Goal: Information Seeking & Learning: Learn about a topic

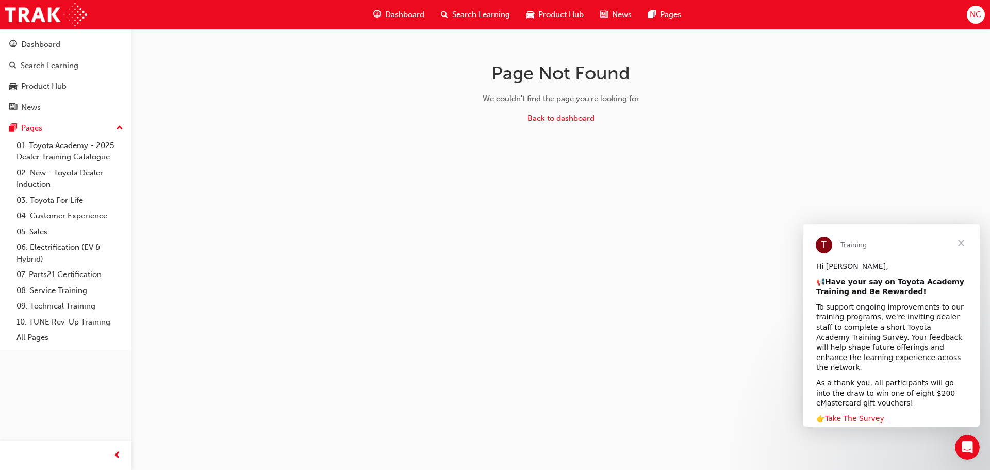
click at [961, 243] on span "Close" at bounding box center [960, 242] width 37 height 37
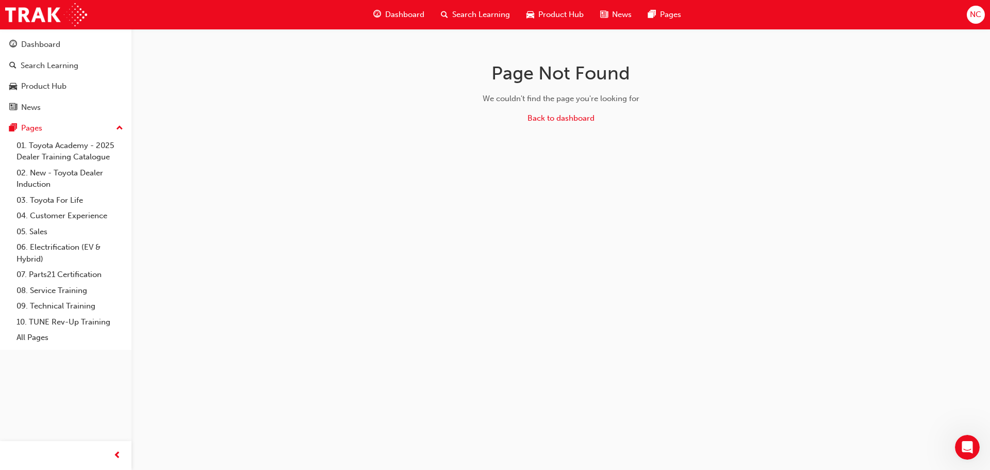
click at [403, 9] on span "Dashboard" at bounding box center [404, 15] width 39 height 12
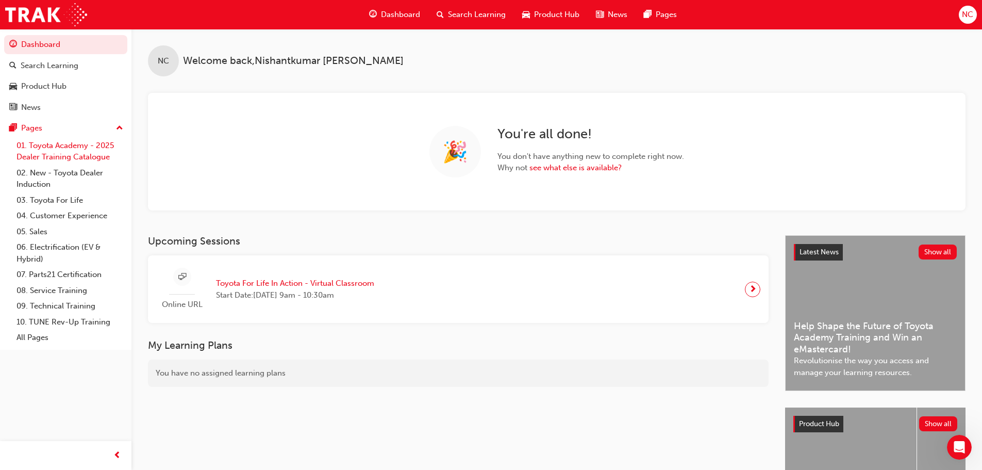
click at [64, 156] on link "01. Toyota Academy - 2025 Dealer Training Catalogue" at bounding box center [69, 151] width 115 height 27
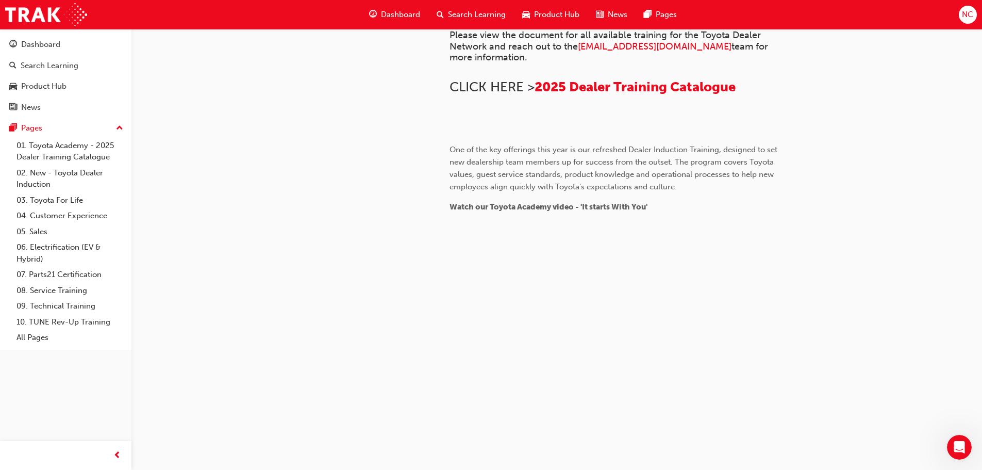
scroll to position [567, 0]
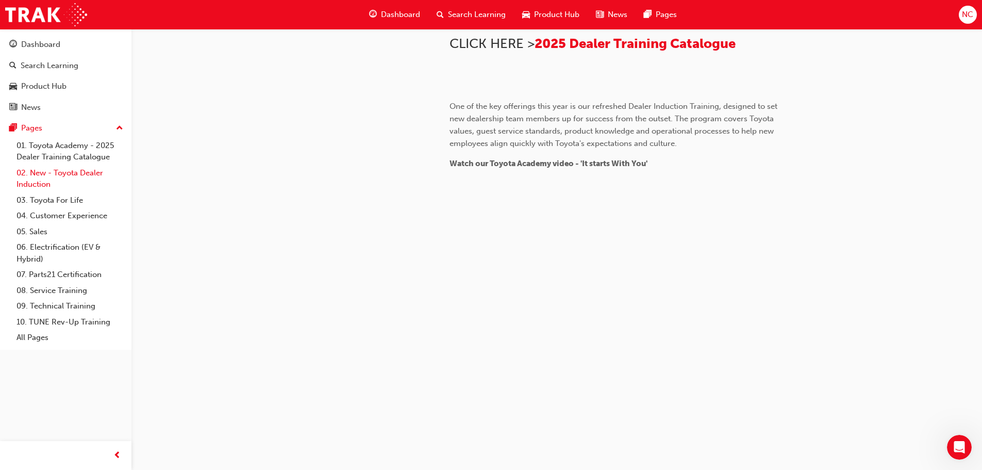
click at [51, 177] on link "02. New - Toyota Dealer Induction" at bounding box center [69, 178] width 115 height 27
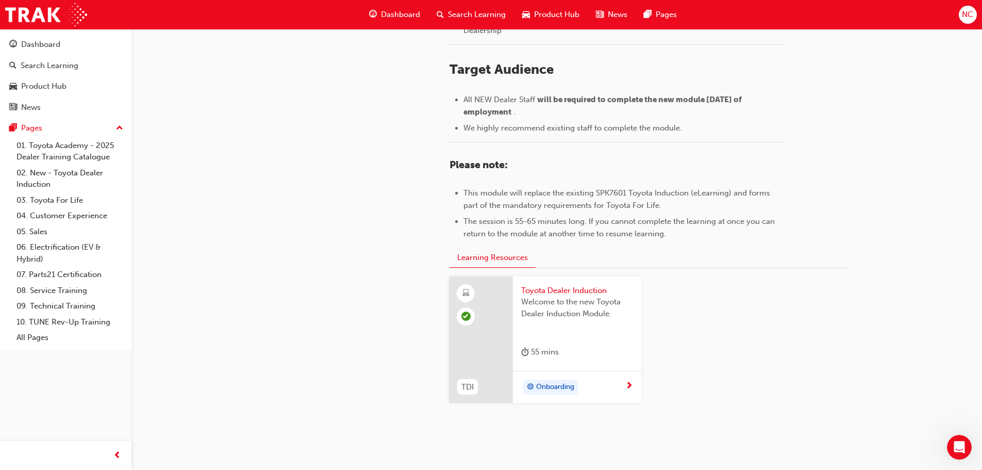
scroll to position [454, 0]
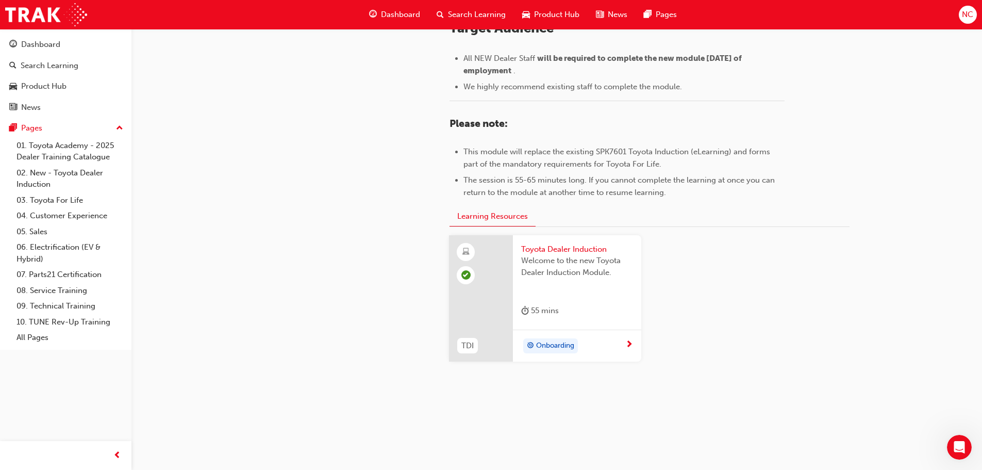
click at [466, 345] on span "TDI" at bounding box center [467, 346] width 12 height 12
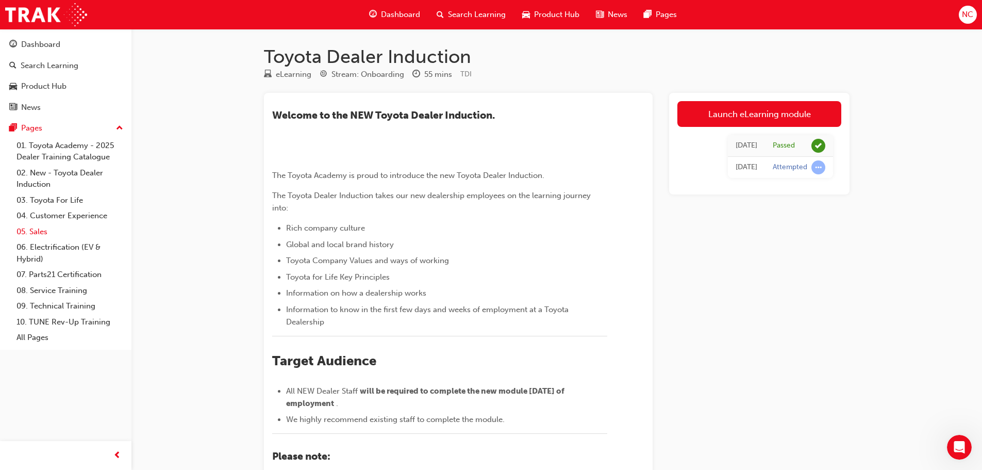
click at [57, 228] on link "05. Sales" at bounding box center [69, 232] width 115 height 16
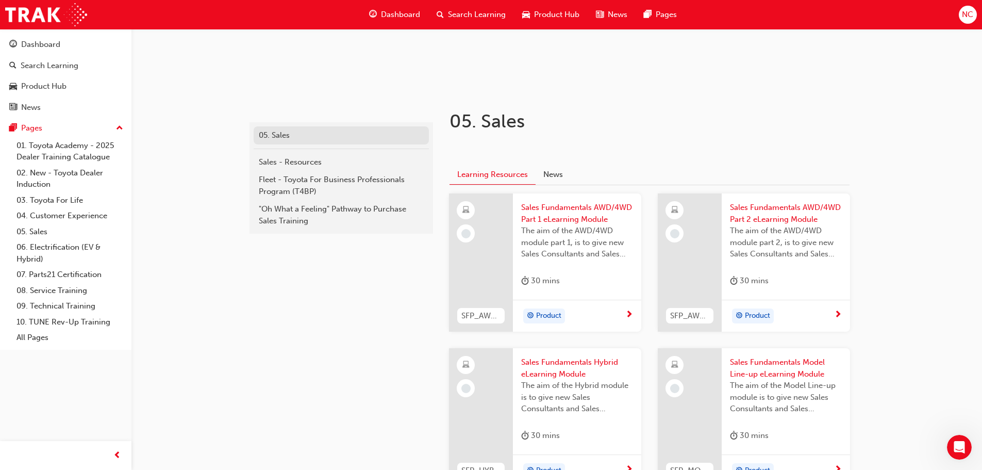
scroll to position [128, 0]
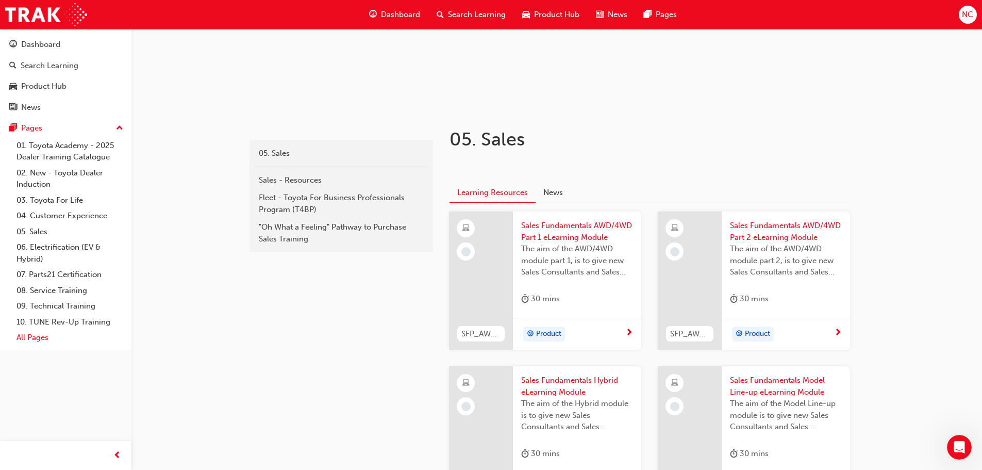
click at [34, 336] on link "All Pages" at bounding box center [69, 337] width 115 height 16
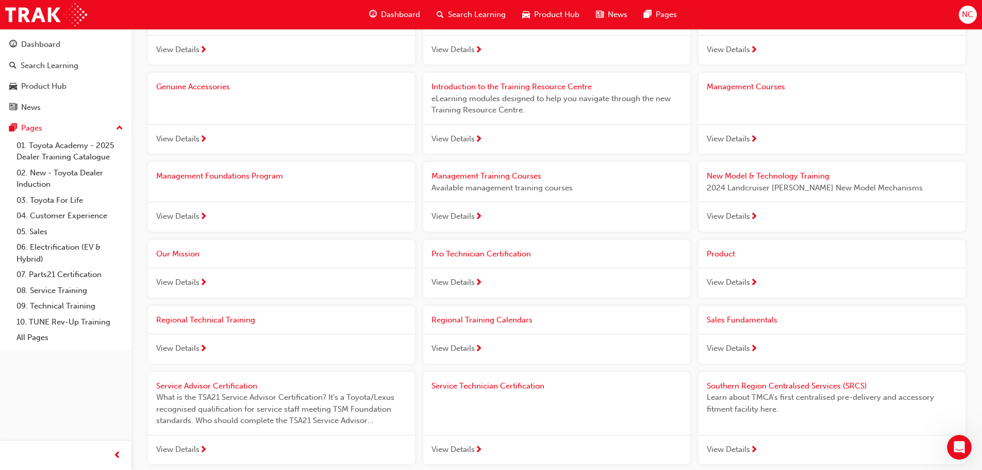
scroll to position [876, 0]
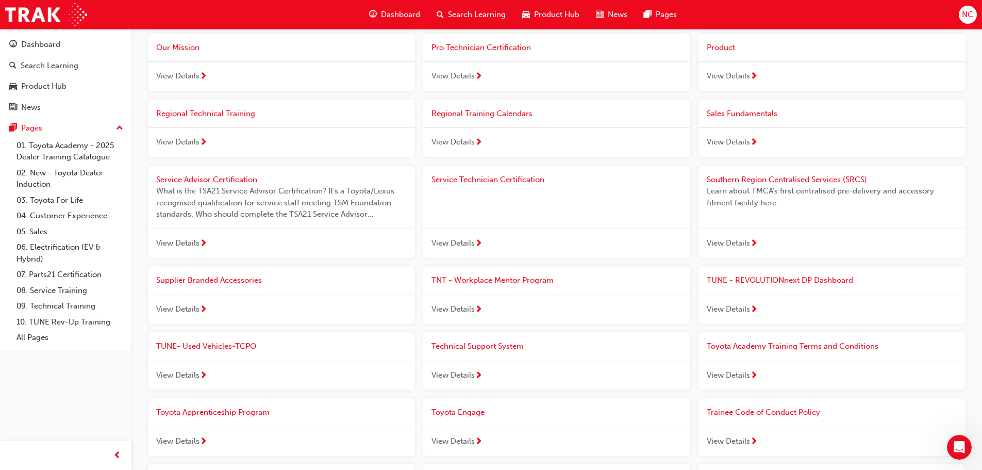
click at [465, 11] on span "Search Learning" at bounding box center [477, 15] width 58 height 12
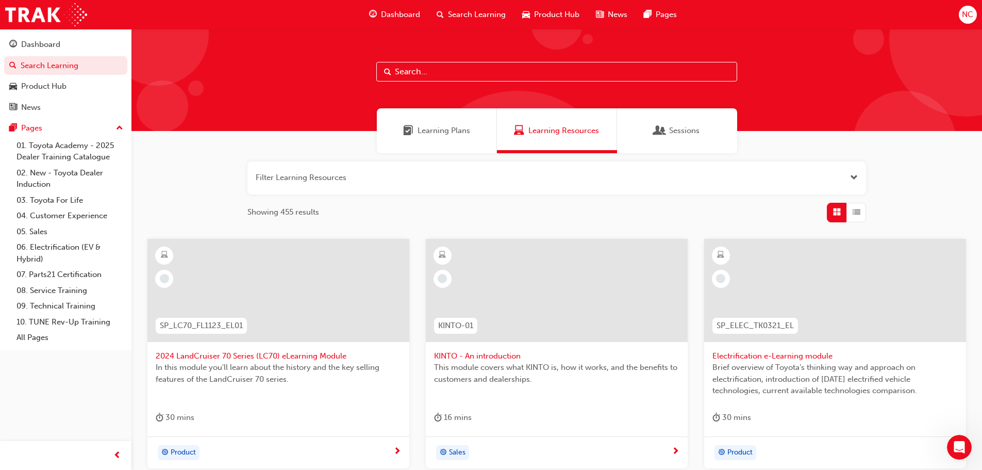
click at [444, 133] on span "Learning Plans" at bounding box center [443, 131] width 53 height 12
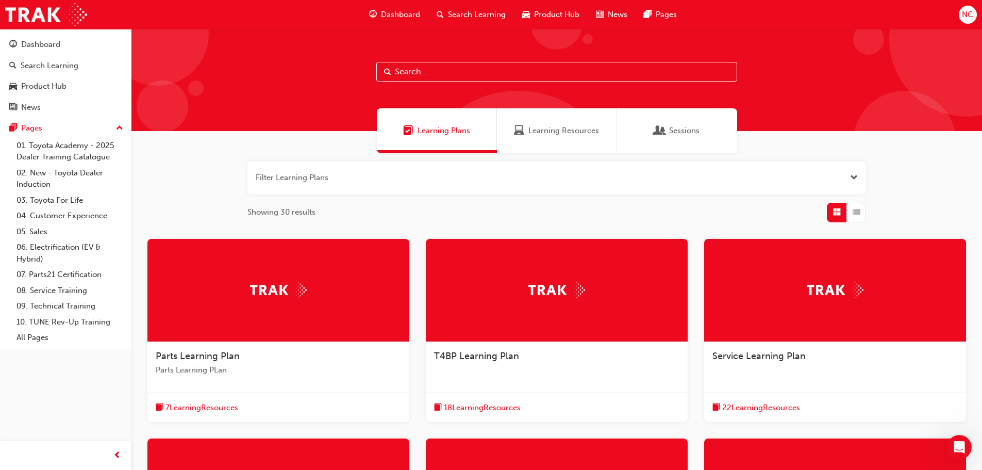
click at [596, 129] on span "Learning Resources" at bounding box center [563, 131] width 71 height 12
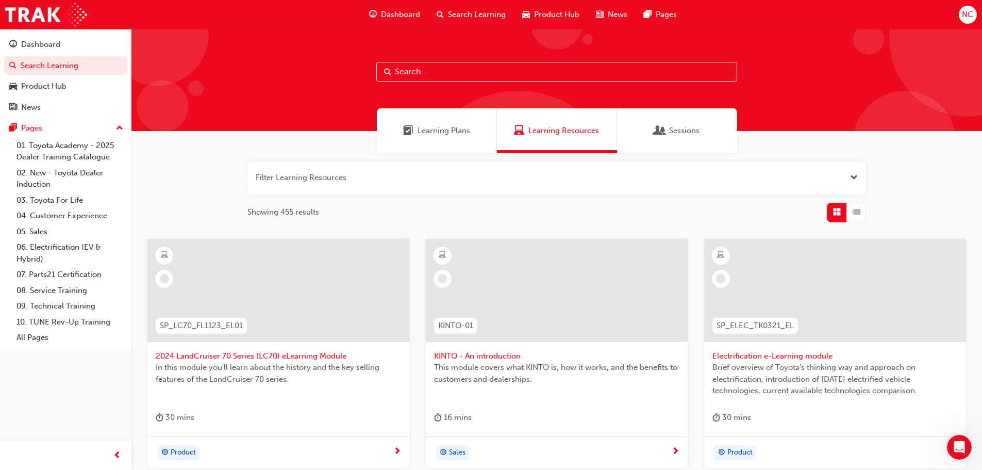
click at [683, 140] on div "Sessions" at bounding box center [677, 130] width 120 height 45
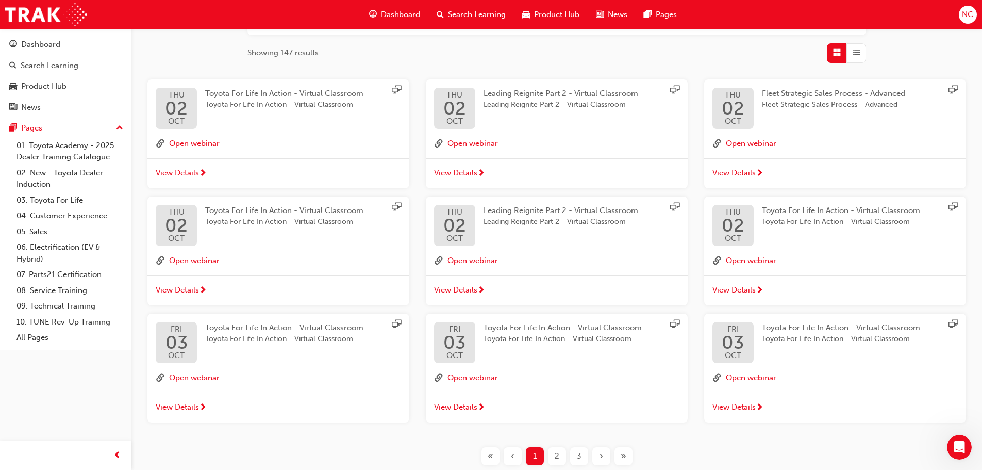
scroll to position [206, 0]
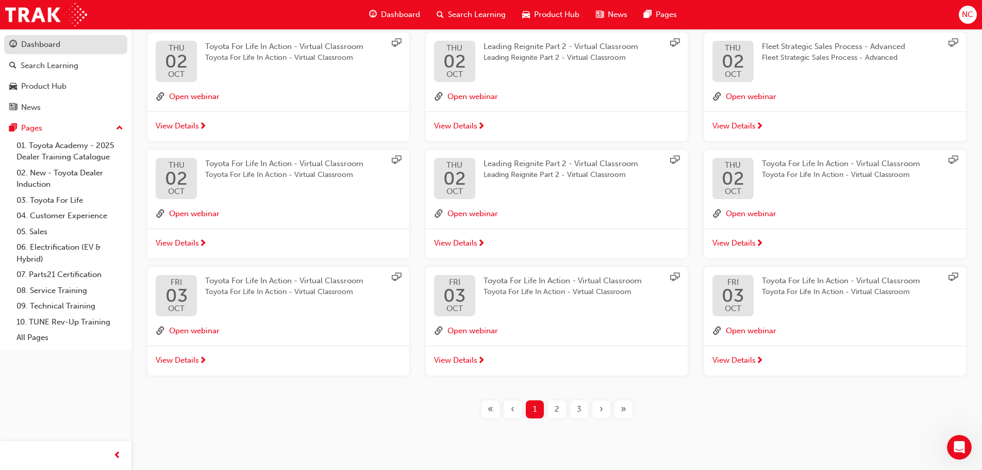
click at [36, 37] on link "Dashboard" at bounding box center [65, 44] width 123 height 19
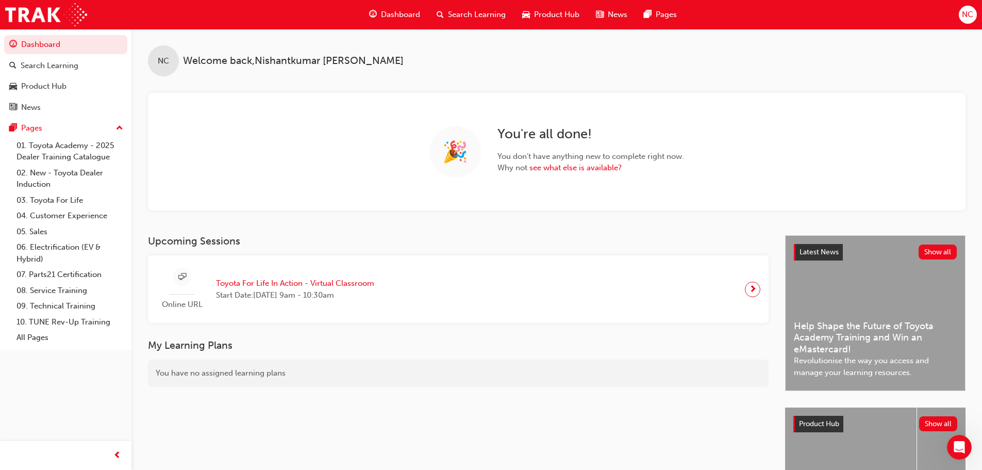
click at [468, 147] on span "🎉" at bounding box center [455, 152] width 26 height 12
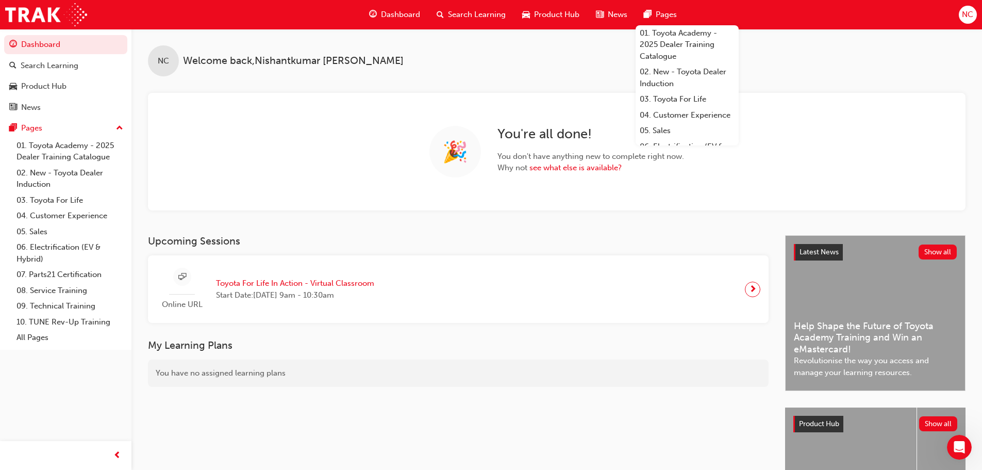
click at [653, 14] on div "Pages" at bounding box center [660, 14] width 49 height 21
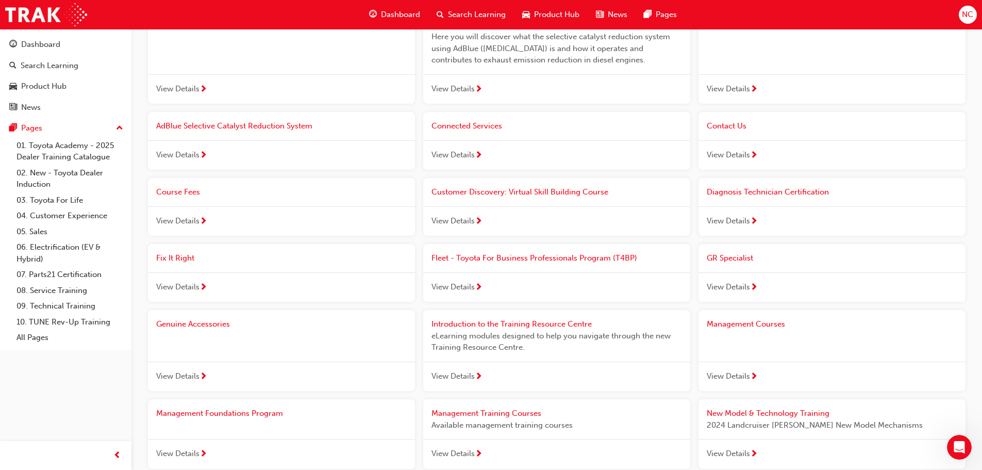
scroll to position [309, 0]
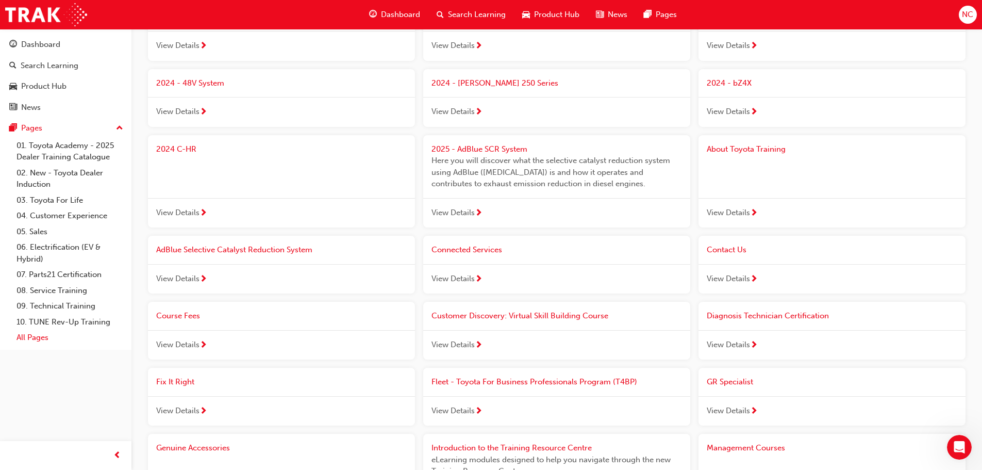
drag, startPoint x: 20, startPoint y: 337, endPoint x: 36, endPoint y: 332, distance: 16.0
click at [20, 337] on link "All Pages" at bounding box center [69, 337] width 115 height 16
click at [475, 12] on span "Search Learning" at bounding box center [477, 15] width 58 height 12
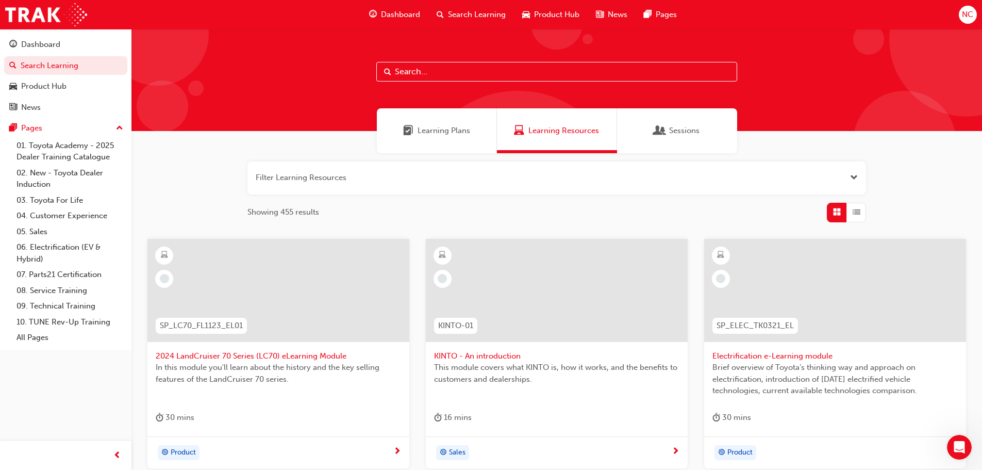
click at [462, 144] on div "Learning Plans" at bounding box center [437, 130] width 120 height 45
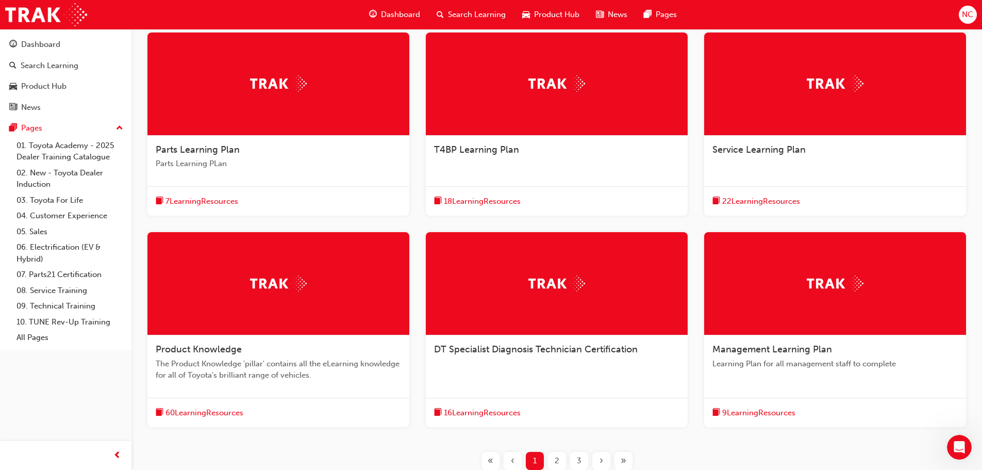
scroll to position [290, 0]
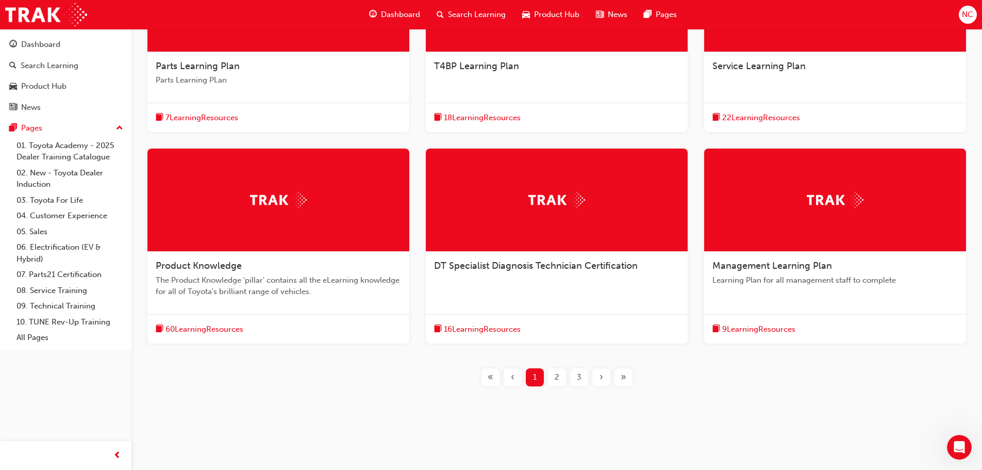
click at [549, 375] on div "2" at bounding box center [557, 377] width 18 height 18
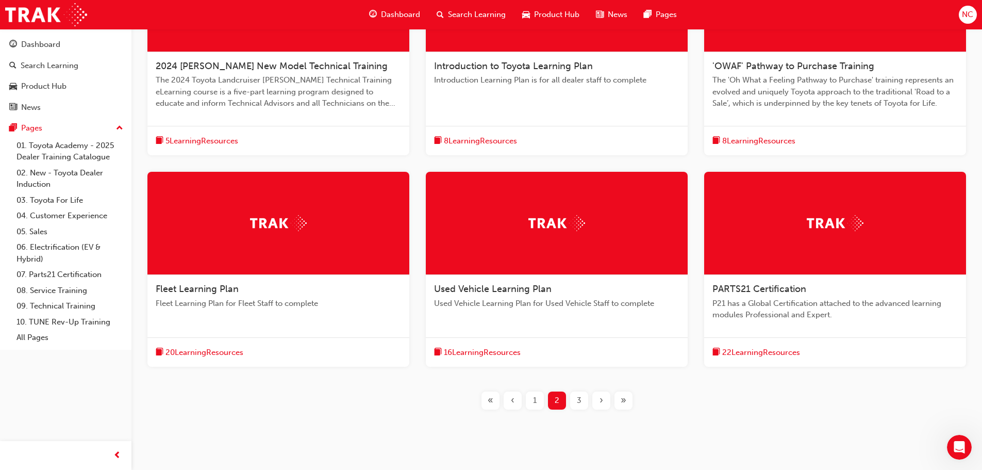
click at [259, 293] on div "Fleet Learning Plan" at bounding box center [278, 289] width 245 height 12
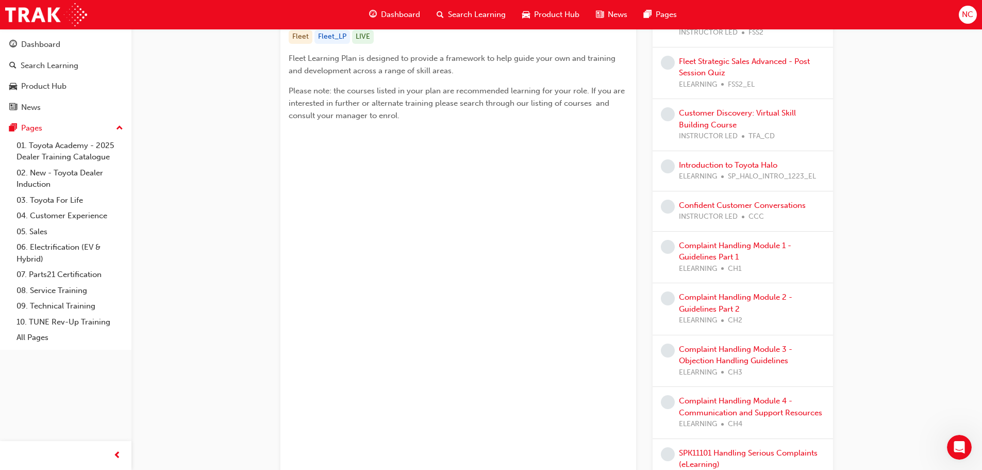
scroll to position [13, 0]
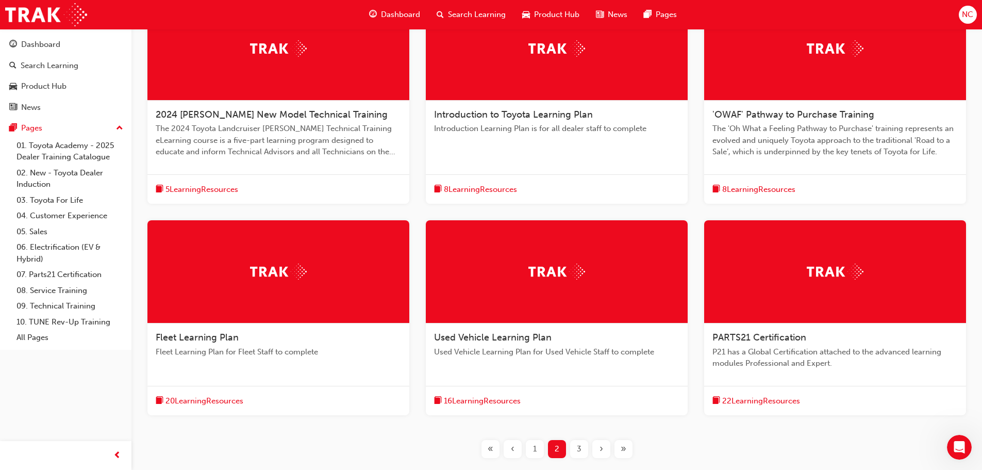
scroll to position [258, 0]
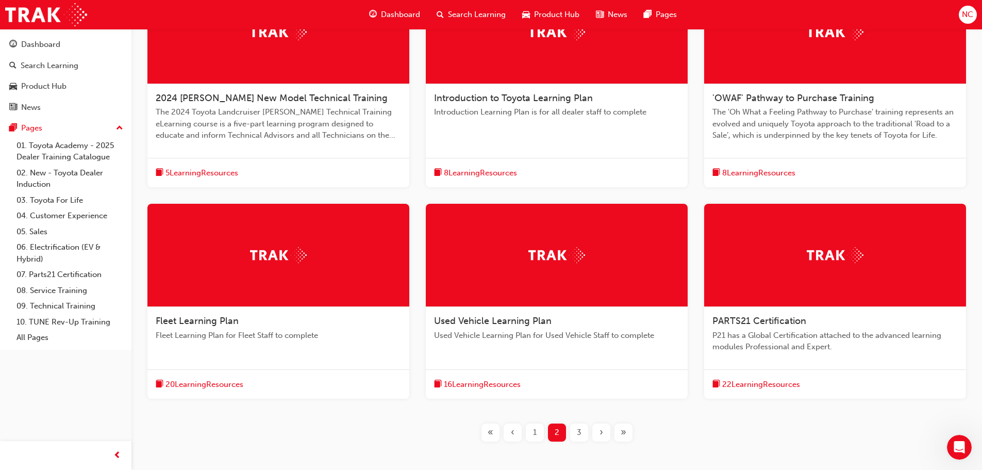
click at [574, 430] on div "3" at bounding box center [579, 432] width 18 height 18
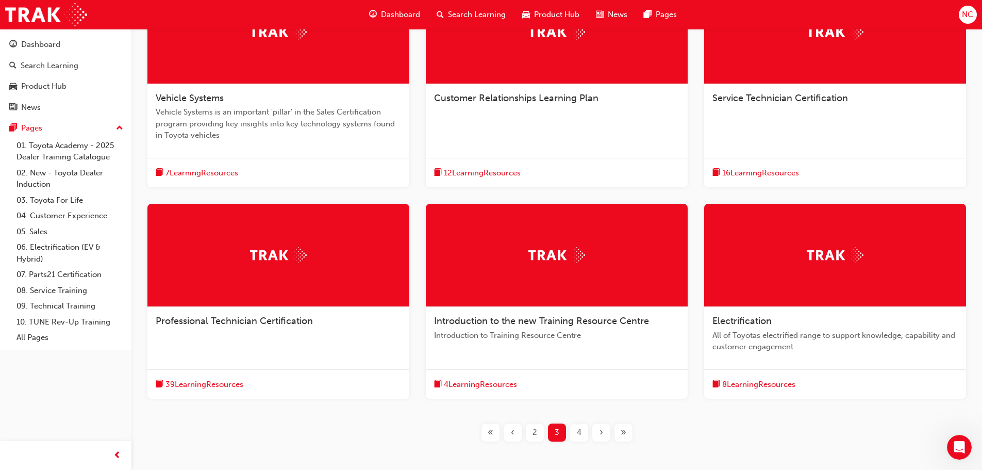
scroll to position [103, 0]
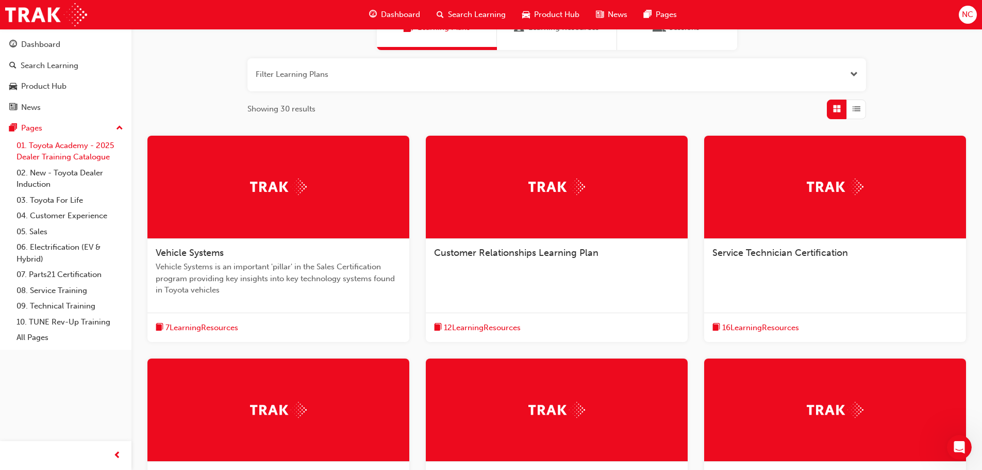
click at [42, 149] on link "01. Toyota Academy - 2025 Dealer Training Catalogue" at bounding box center [69, 151] width 115 height 27
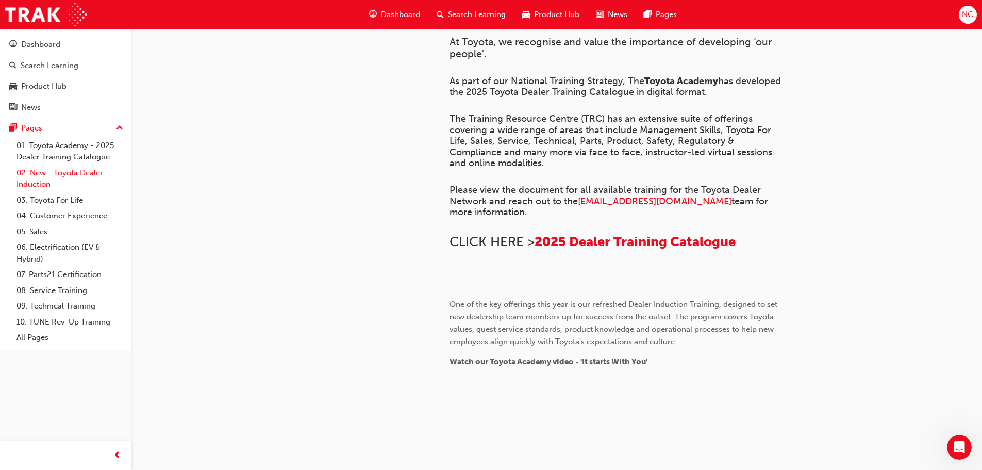
click at [48, 171] on link "02. New - Toyota Dealer Induction" at bounding box center [69, 178] width 115 height 27
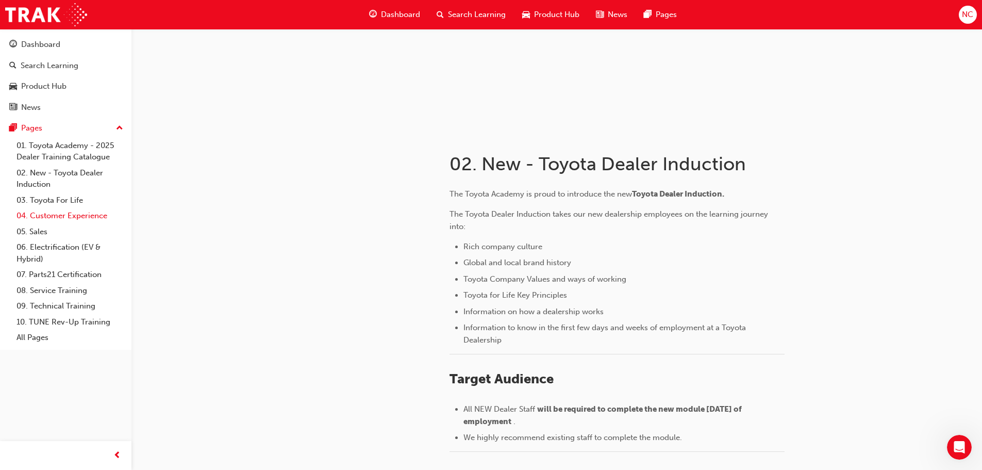
click at [35, 215] on link "04. Customer Experience" at bounding box center [69, 216] width 115 height 16
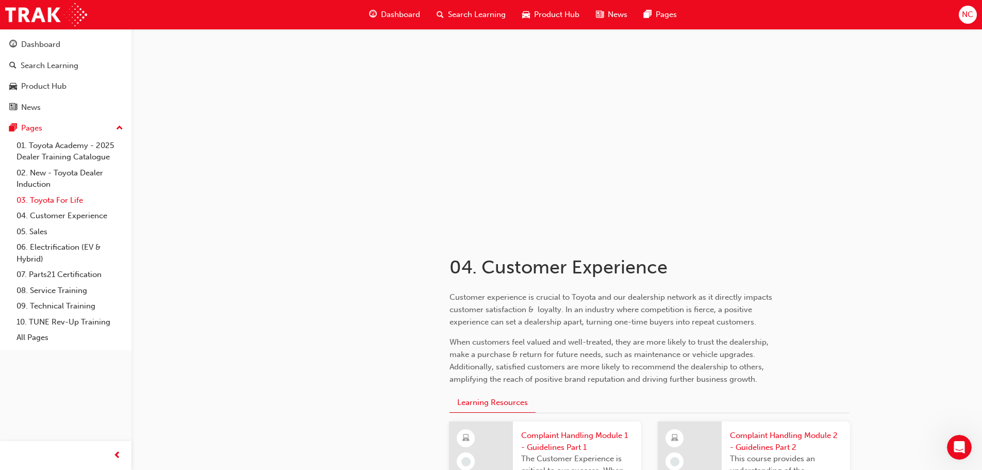
click at [38, 205] on link "03. Toyota For Life" at bounding box center [69, 200] width 115 height 16
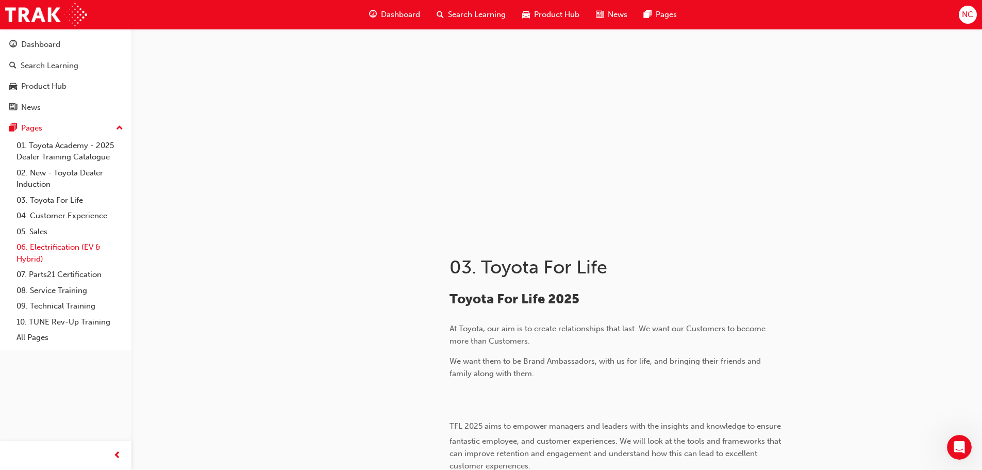
click at [41, 251] on link "06. Electrification (EV & Hybrid)" at bounding box center [69, 252] width 115 height 27
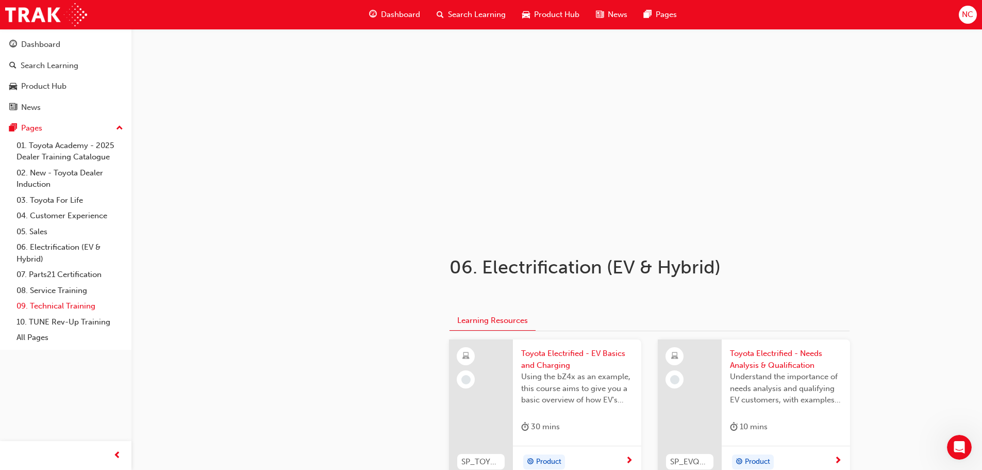
click at [57, 301] on link "09. Technical Training" at bounding box center [69, 306] width 115 height 16
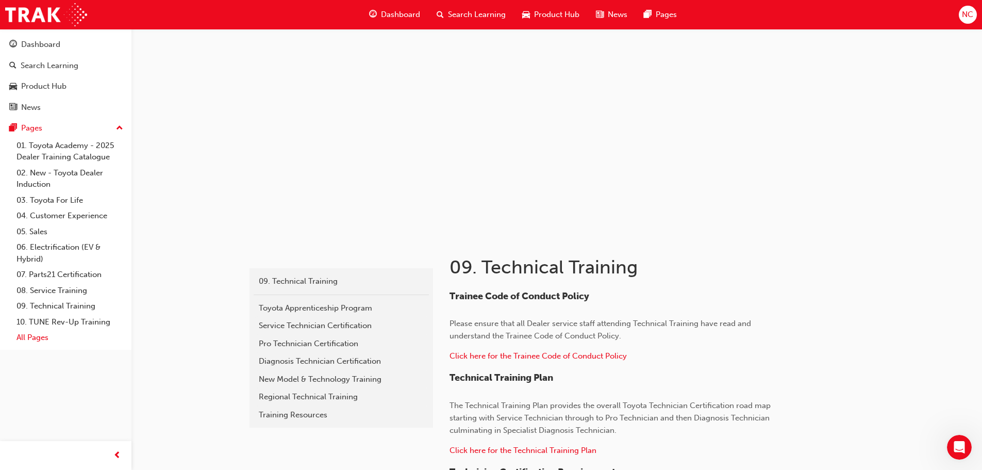
click at [42, 335] on link "All Pages" at bounding box center [69, 337] width 115 height 16
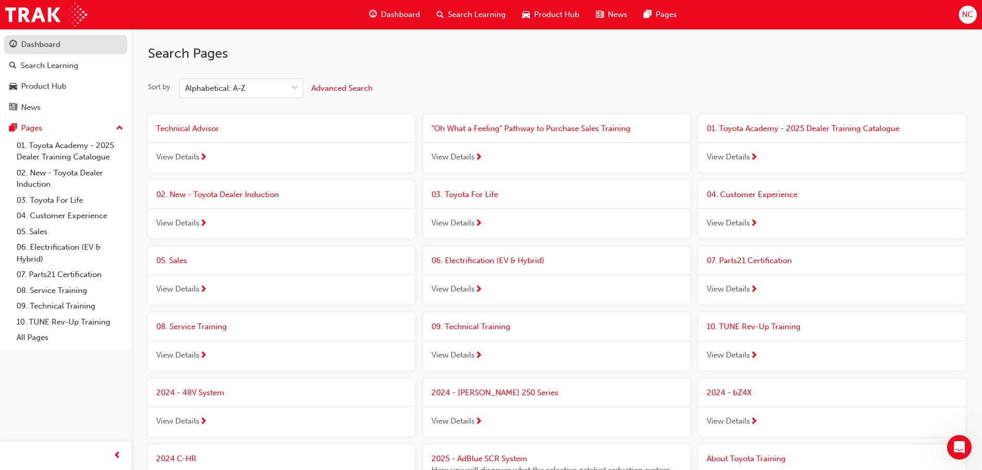
click at [56, 44] on div "Dashboard" at bounding box center [40, 45] width 39 height 12
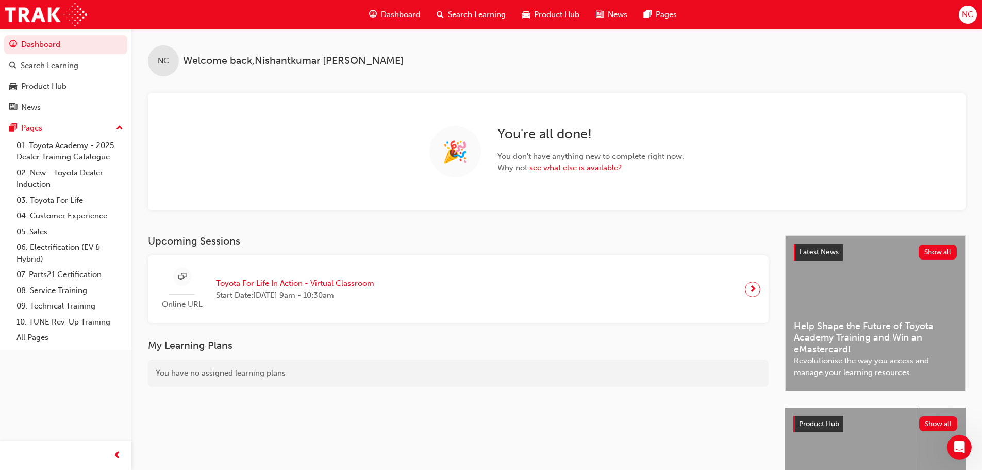
click at [370, 16] on span "guage-icon" at bounding box center [373, 14] width 8 height 13
click at [389, 14] on span "Dashboard" at bounding box center [400, 15] width 39 height 12
click at [480, 11] on span "Search Learning" at bounding box center [477, 15] width 58 height 12
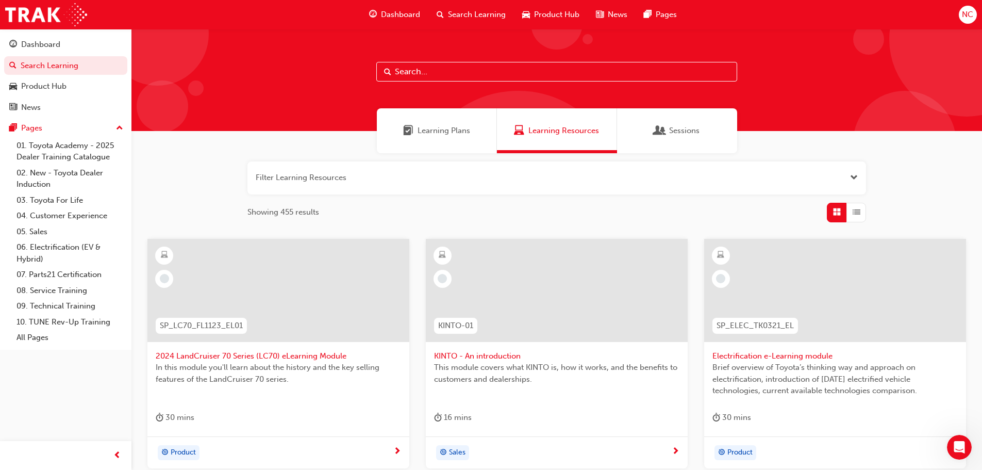
click at [634, 133] on div "Sessions" at bounding box center [677, 130] width 120 height 45
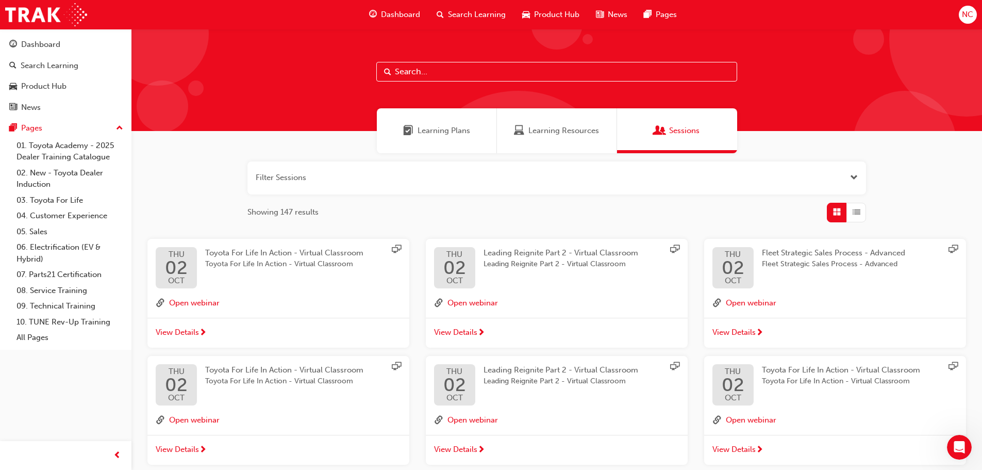
click at [446, 136] on span "Learning Plans" at bounding box center [443, 131] width 53 height 12
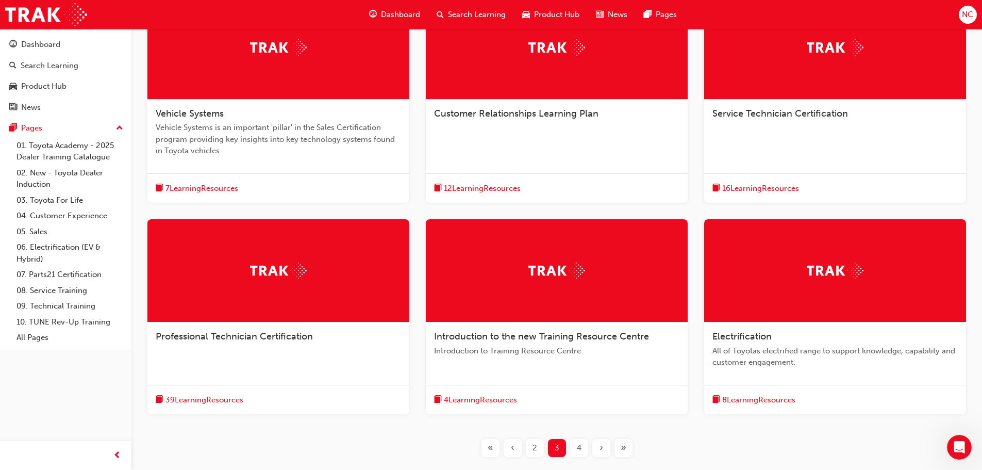
scroll to position [258, 0]
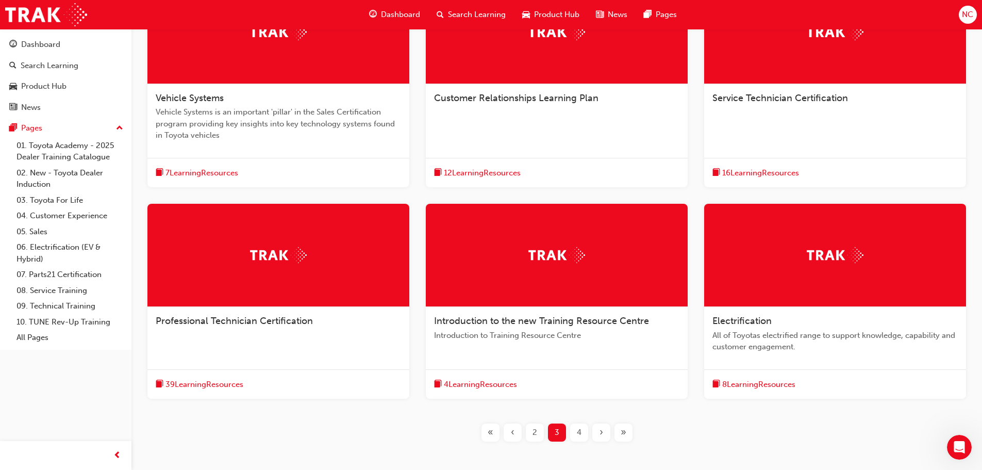
click at [574, 432] on div "4" at bounding box center [579, 432] width 18 height 18
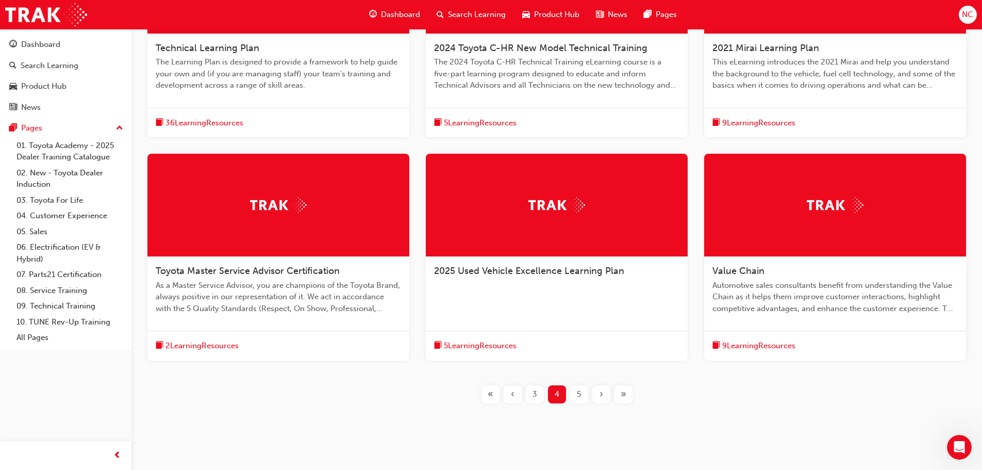
scroll to position [309, 0]
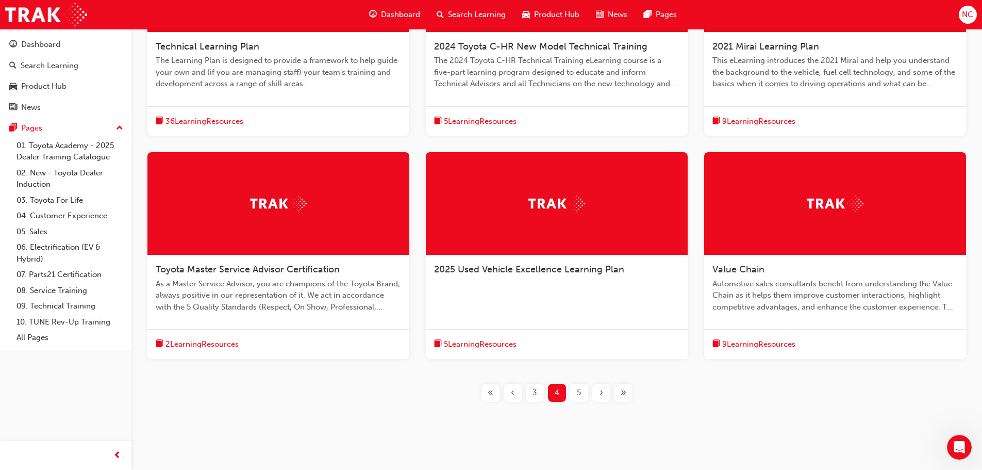
click at [579, 399] on div "5" at bounding box center [579, 392] width 18 height 18
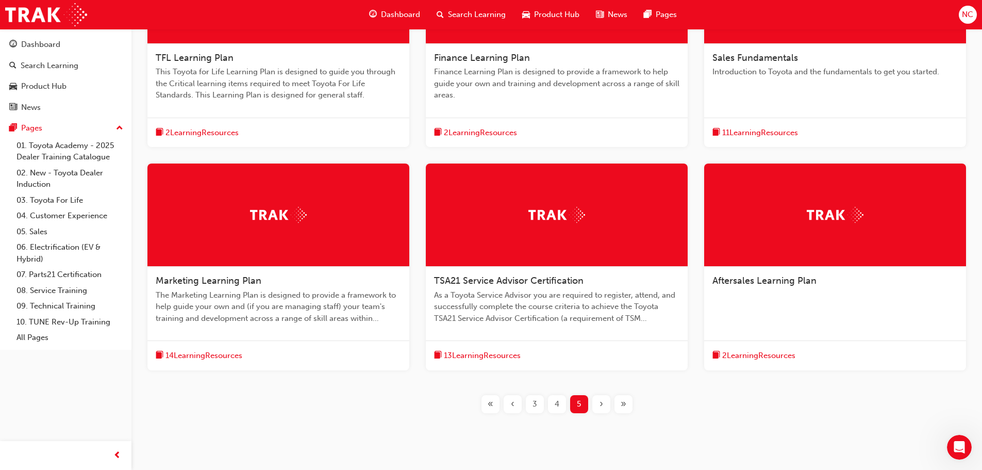
scroll to position [325, 0]
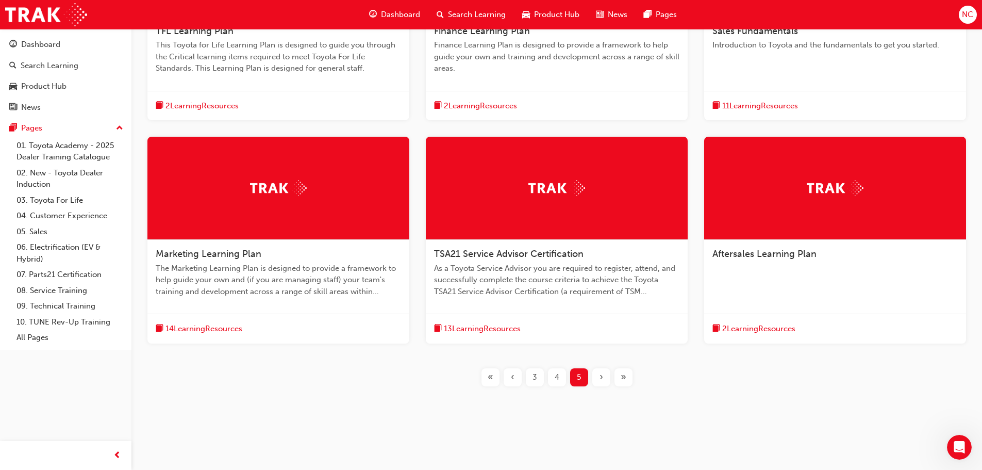
click at [562, 380] on div "4" at bounding box center [557, 377] width 18 height 18
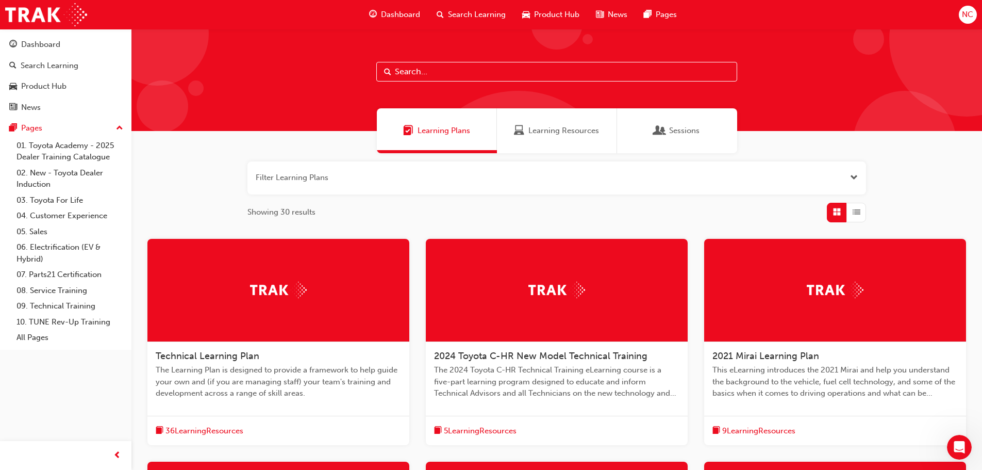
click at [495, 67] on input "text" at bounding box center [556, 72] width 361 height 20
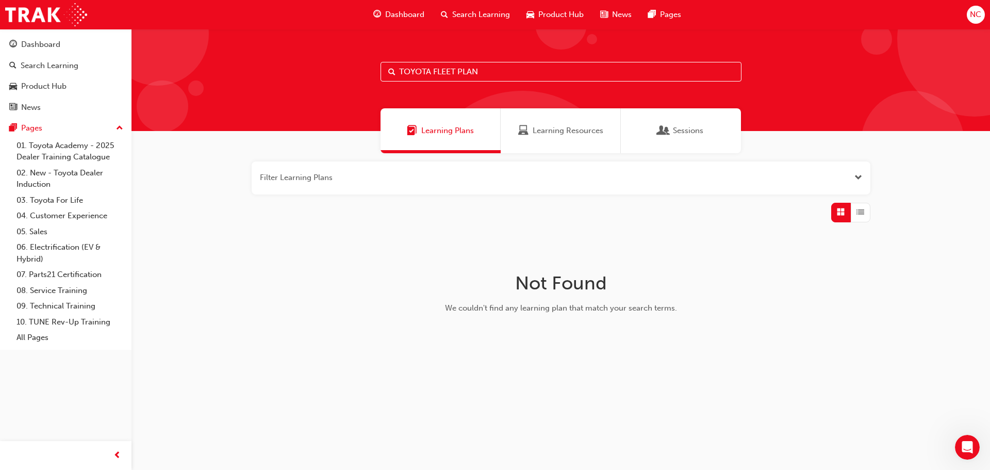
type input "TOYOTA FLEET PLAN"
click at [363, 182] on button "button" at bounding box center [561, 177] width 618 height 33
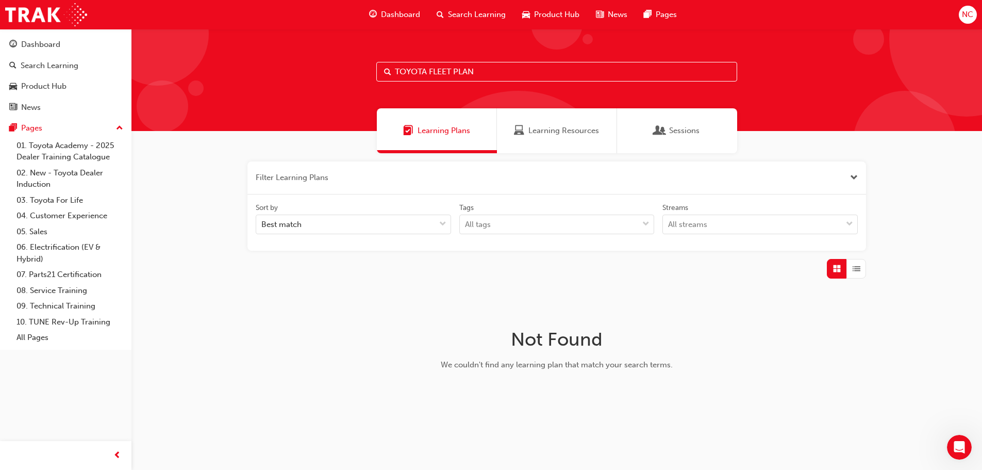
click at [363, 182] on button "button" at bounding box center [556, 177] width 618 height 33
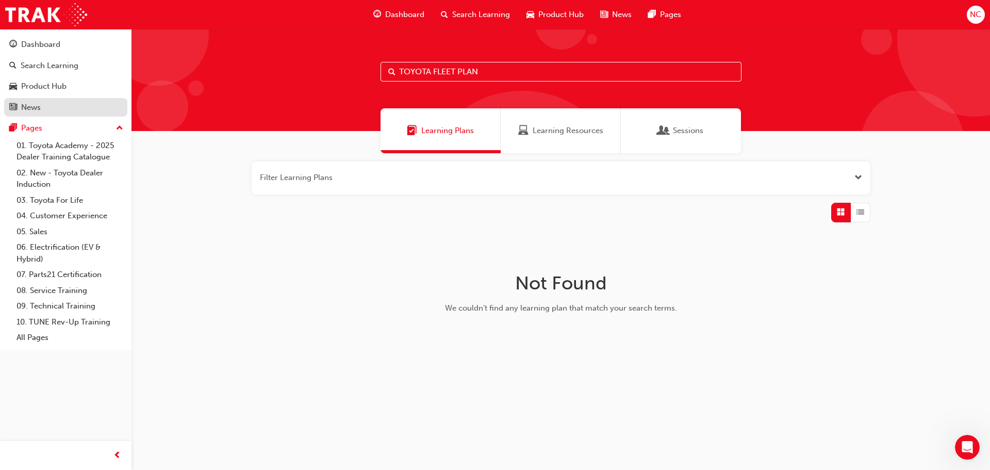
click at [37, 104] on div "News" at bounding box center [31, 108] width 20 height 12
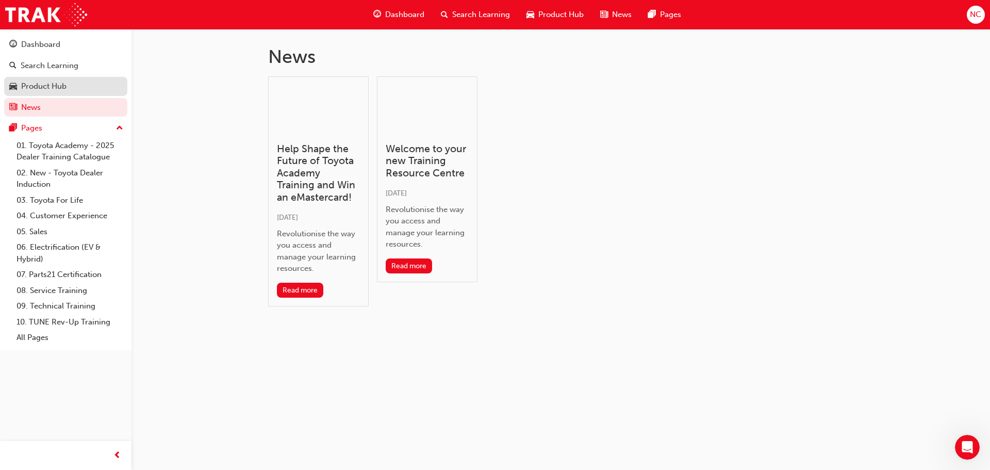
click at [32, 90] on div "Product Hub" at bounding box center [43, 86] width 45 height 12
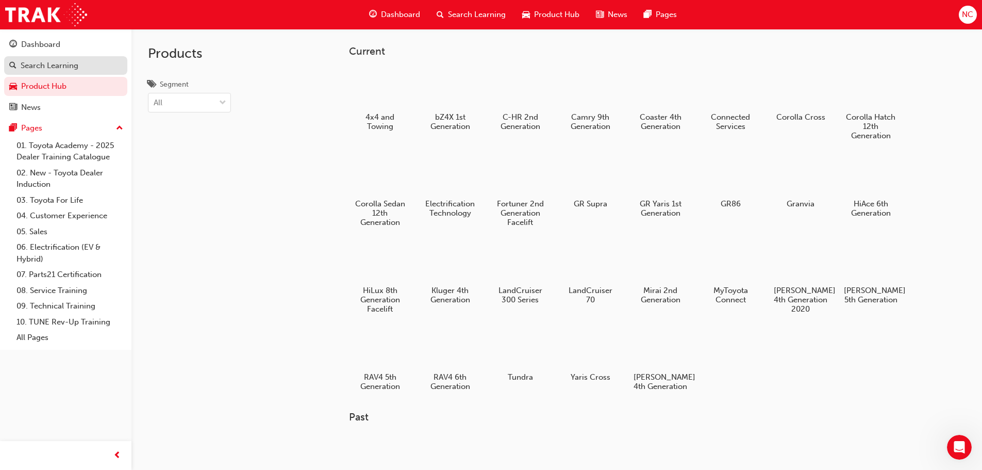
click at [34, 74] on link "Search Learning" at bounding box center [65, 65] width 123 height 19
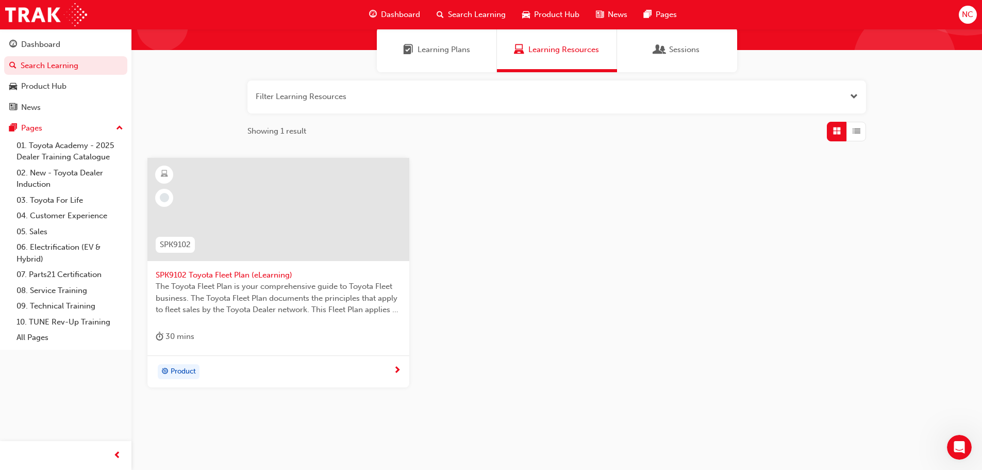
scroll to position [98, 0]
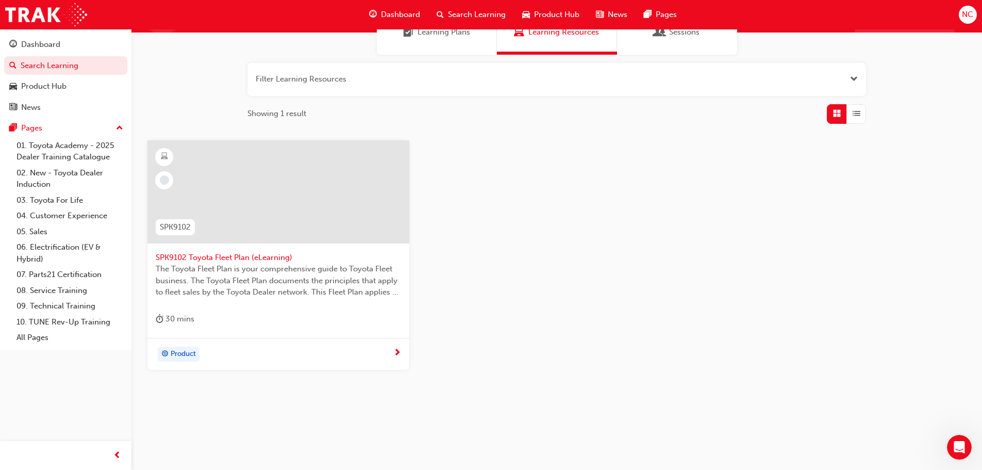
click at [302, 269] on span "The Toyota Fleet Plan is your comprehensive guide to Toyota Fleet business. The…" at bounding box center [278, 280] width 245 height 35
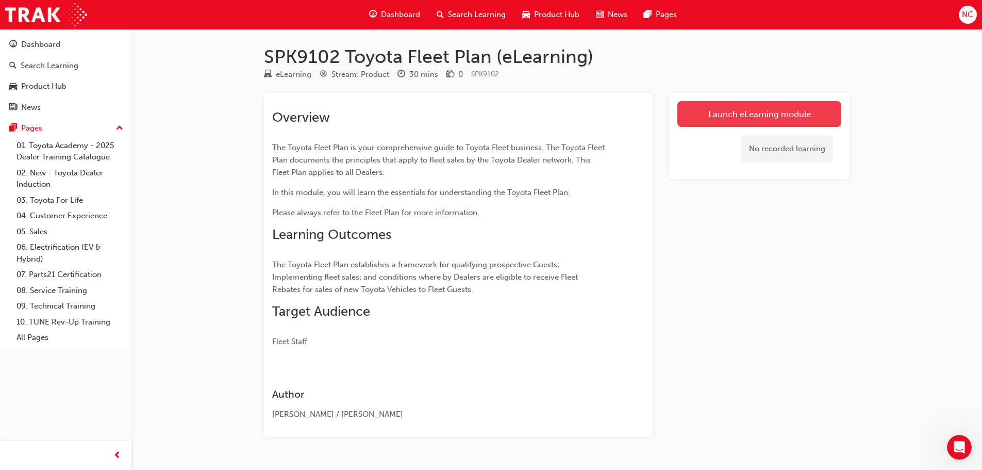
click at [715, 118] on link "Launch eLearning module" at bounding box center [759, 114] width 164 height 26
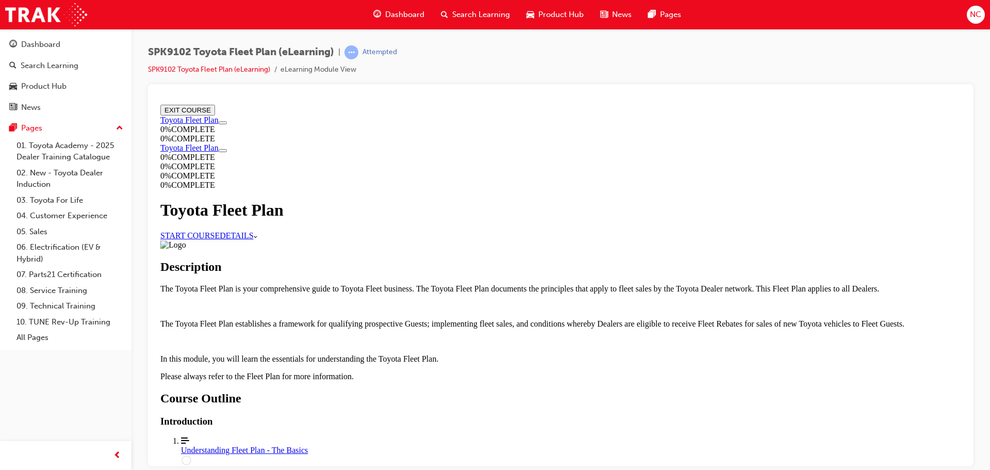
click at [253, 230] on span "DETAILS" at bounding box center [237, 234] width 34 height 9
click at [510, 445] on div "Understanding Fleet Plan - The Basics" at bounding box center [571, 449] width 780 height 9
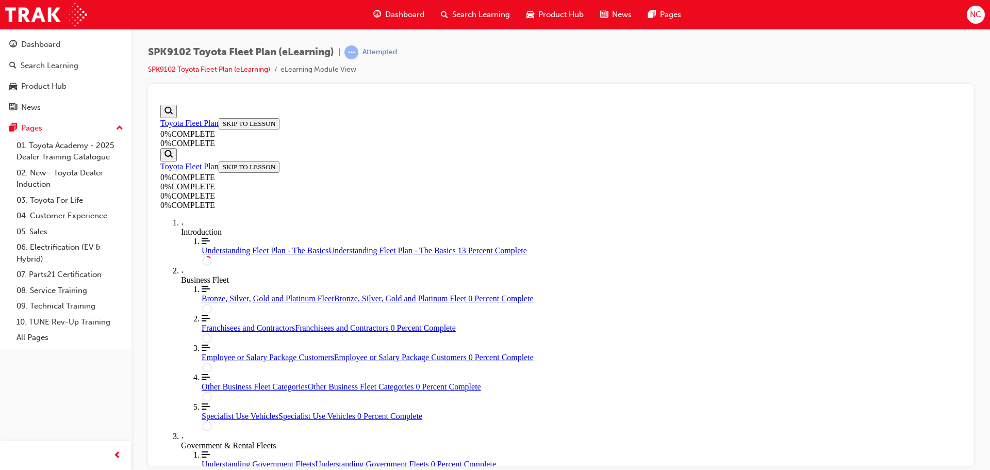
scroll to position [36, 0]
